Goal: Transaction & Acquisition: Obtain resource

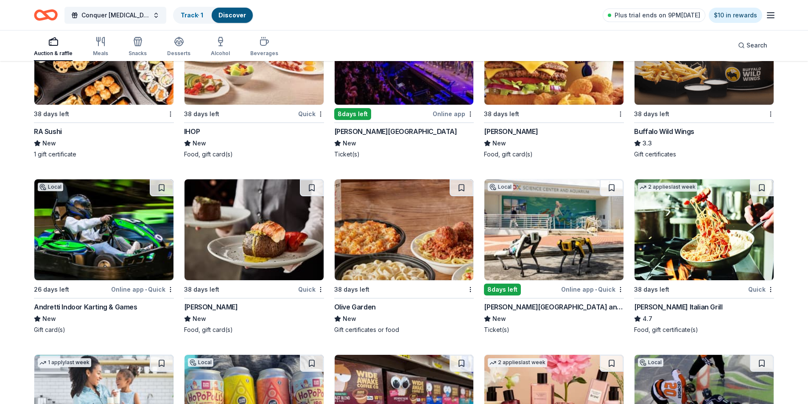
scroll to position [6087, 0]
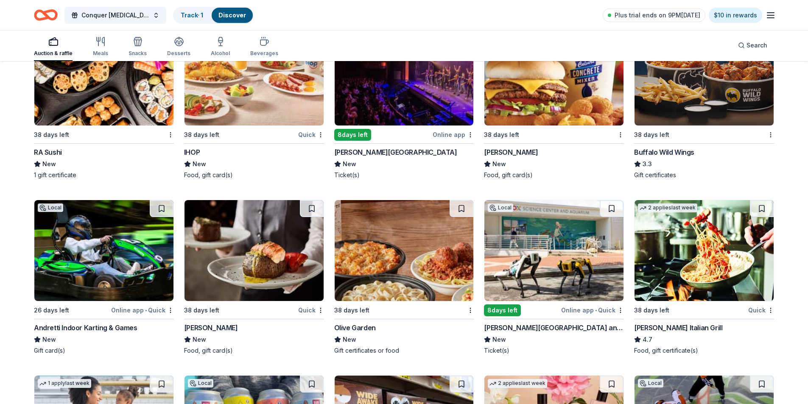
click at [647, 328] on div "Carrabba's Italian Grill" at bounding box center [678, 328] width 88 height 10
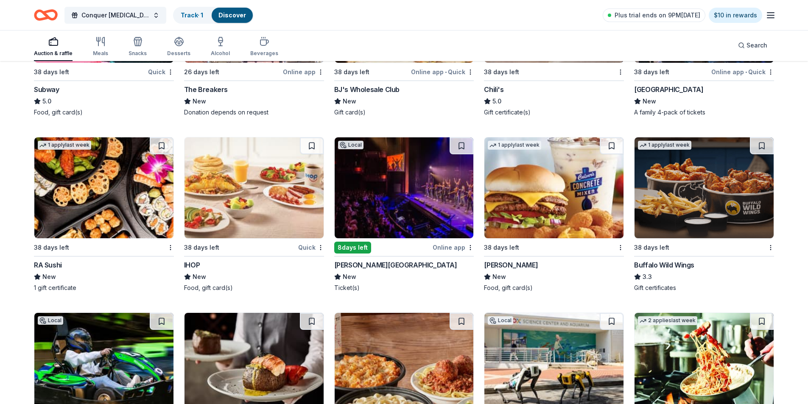
scroll to position [5960, 0]
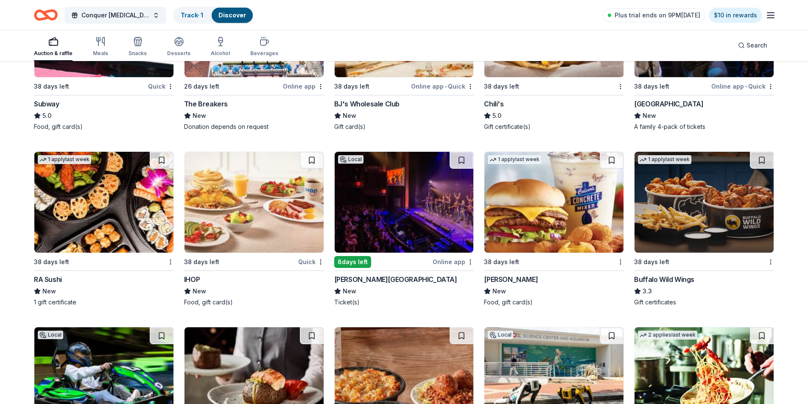
click at [664, 281] on div "Buffalo Wild Wings" at bounding box center [664, 279] width 60 height 10
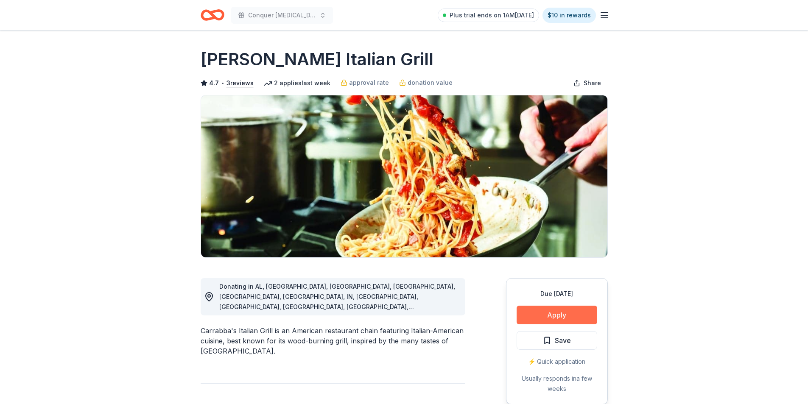
click at [548, 318] on button "Apply" at bounding box center [557, 315] width 81 height 19
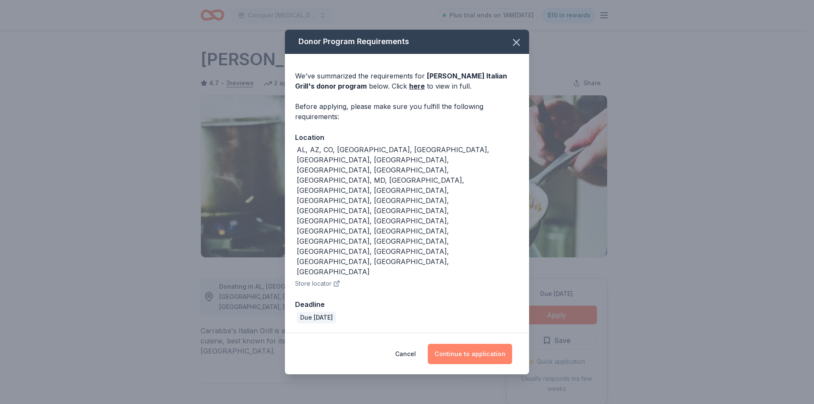
click at [467, 344] on button "Continue to application" at bounding box center [470, 354] width 84 height 20
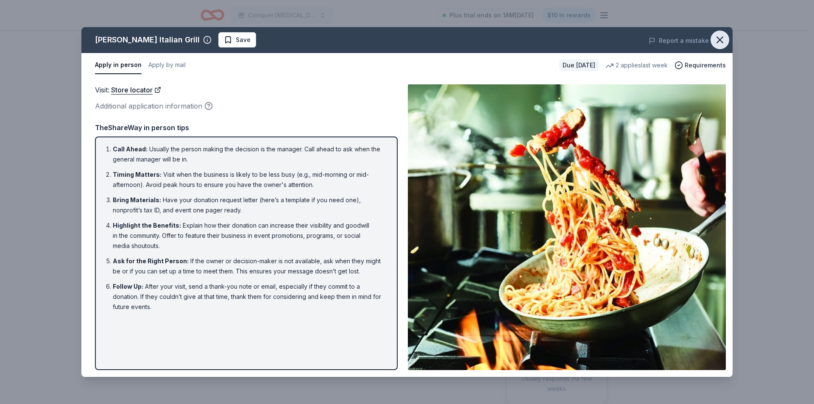
click at [721, 41] on icon "button" at bounding box center [720, 40] width 6 height 6
